Goal: Navigation & Orientation: Find specific page/section

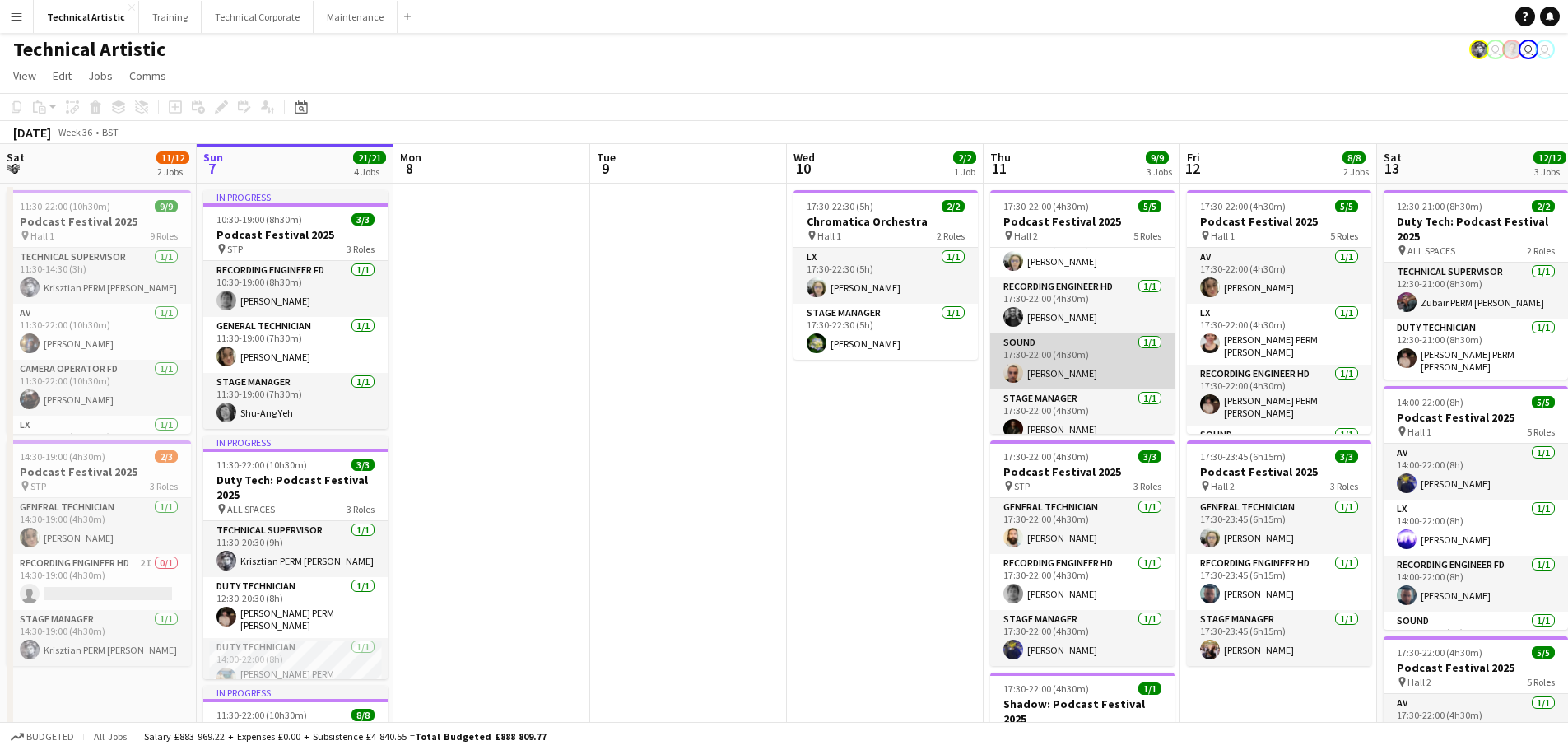
scroll to position [94, 0]
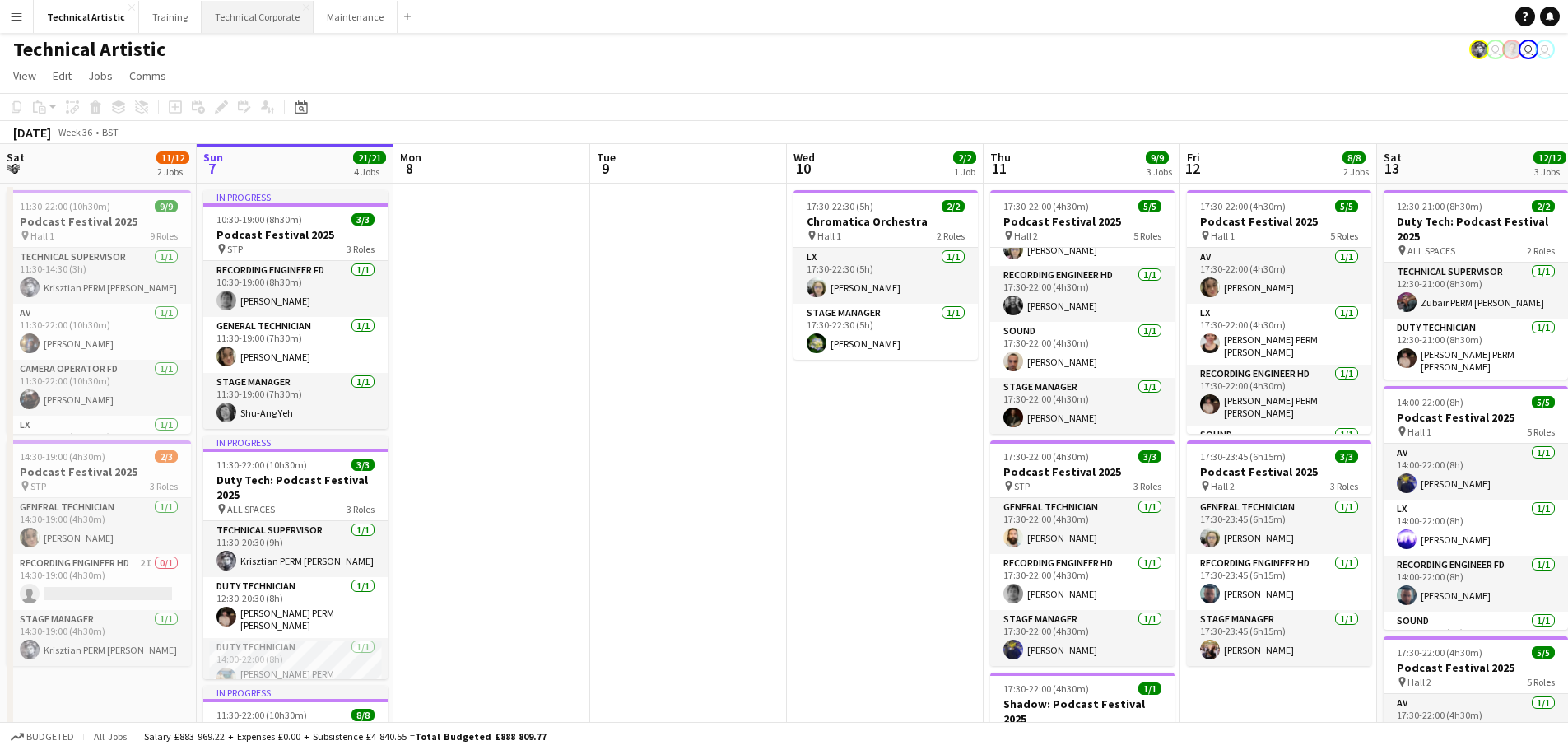
click at [273, 21] on button "Technical Corporate Close" at bounding box center [257, 17] width 112 height 32
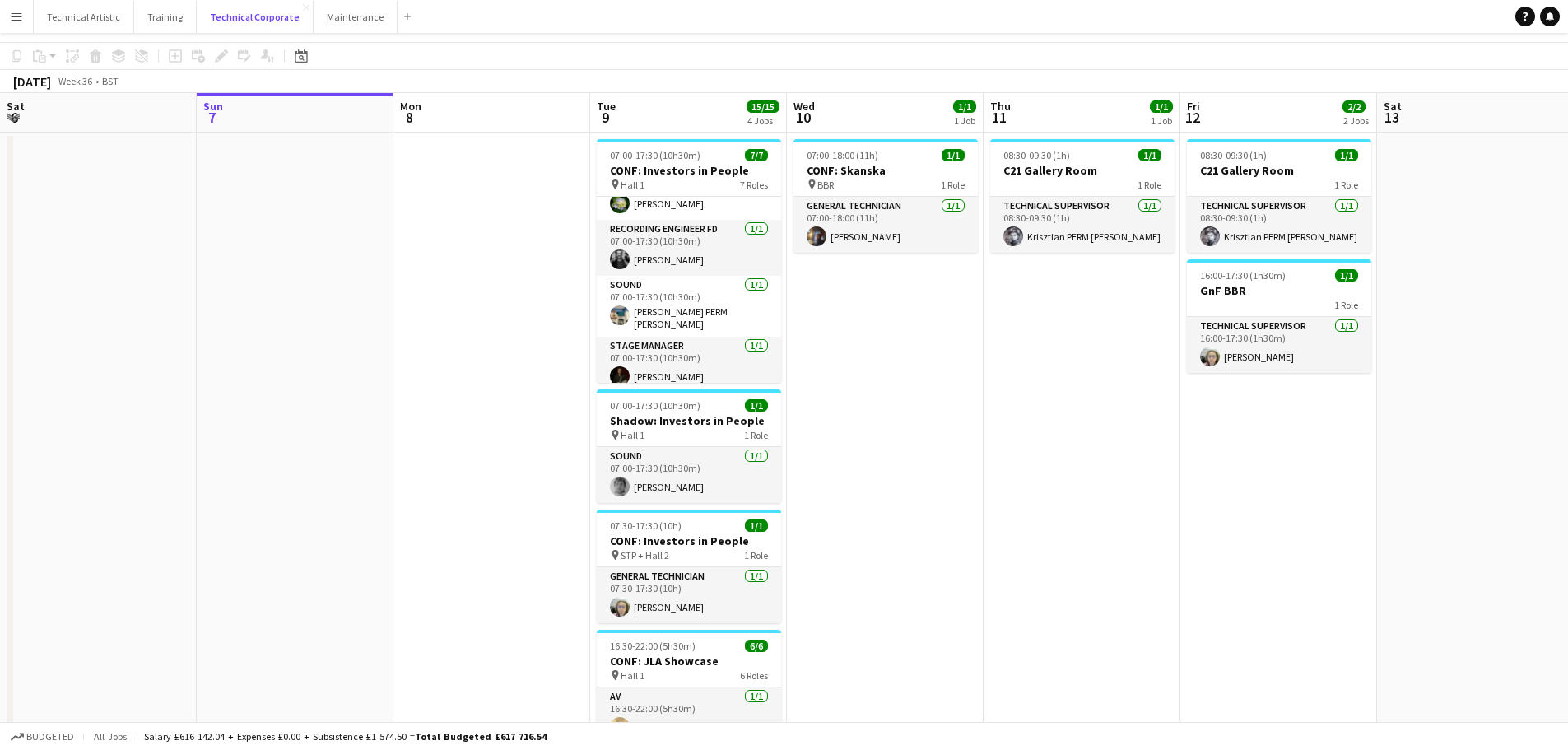
scroll to position [82, 0]
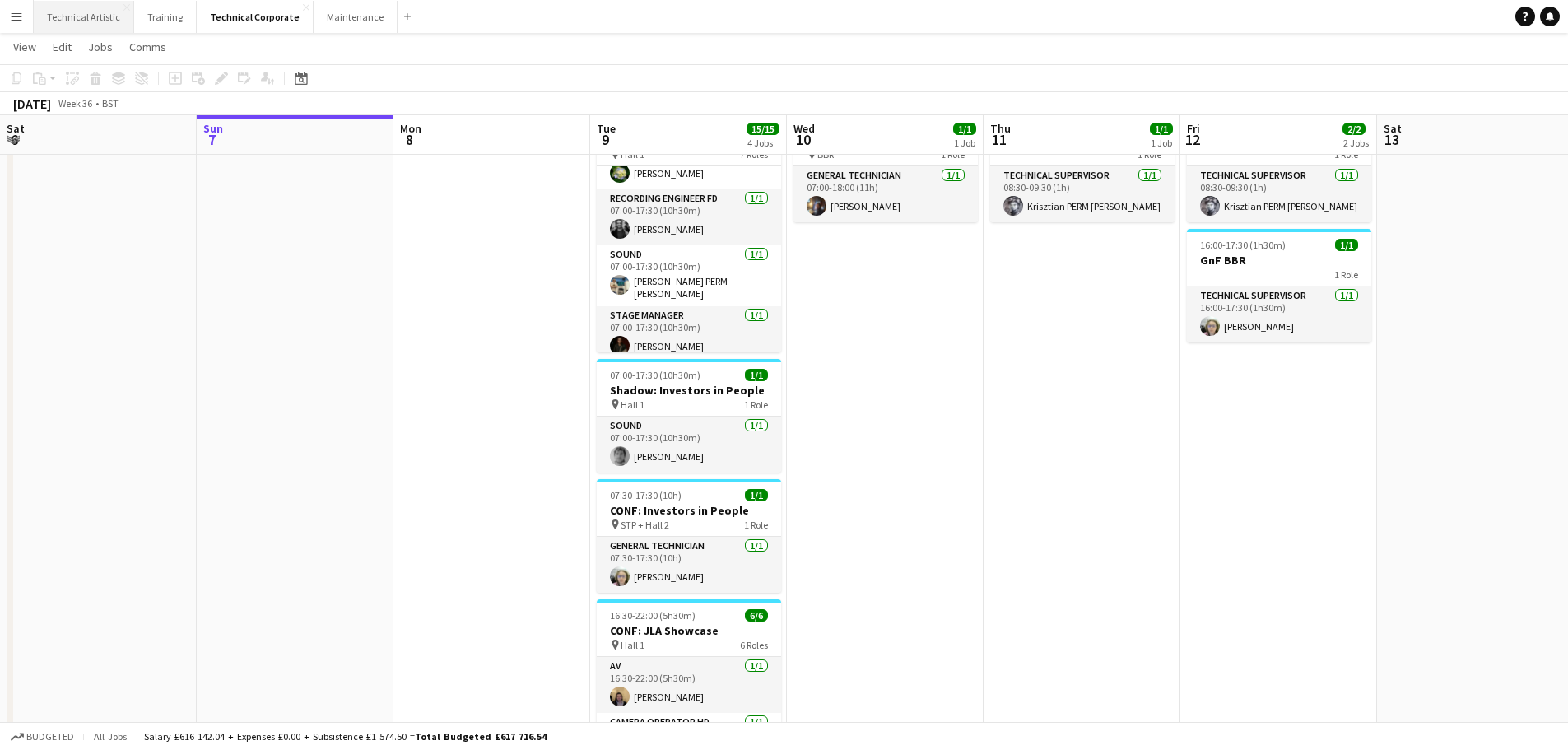
click at [69, 21] on button "Technical Artistic Close" at bounding box center [84, 17] width 101 height 32
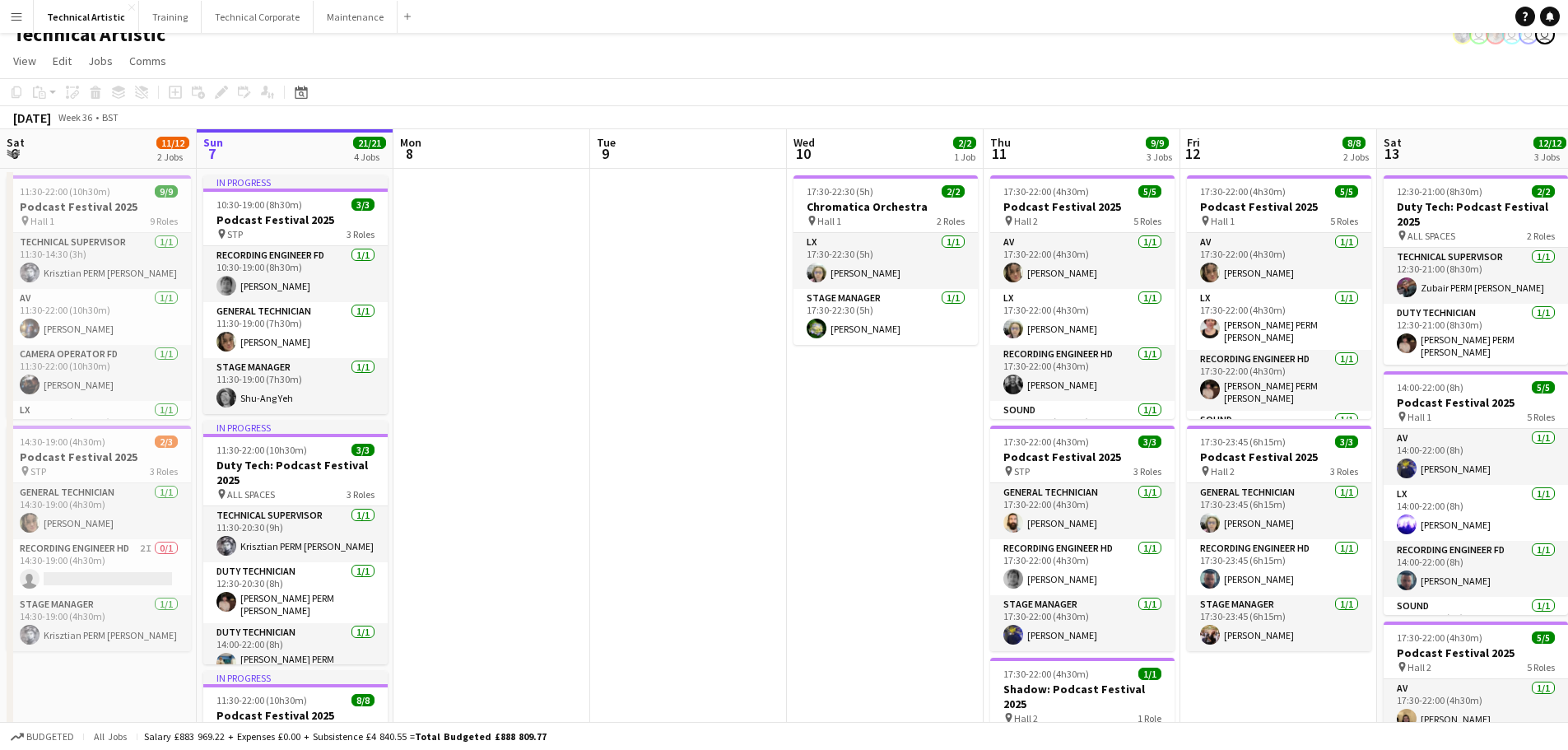
scroll to position [165, 0]
